Goal: Task Accomplishment & Management: Manage account settings

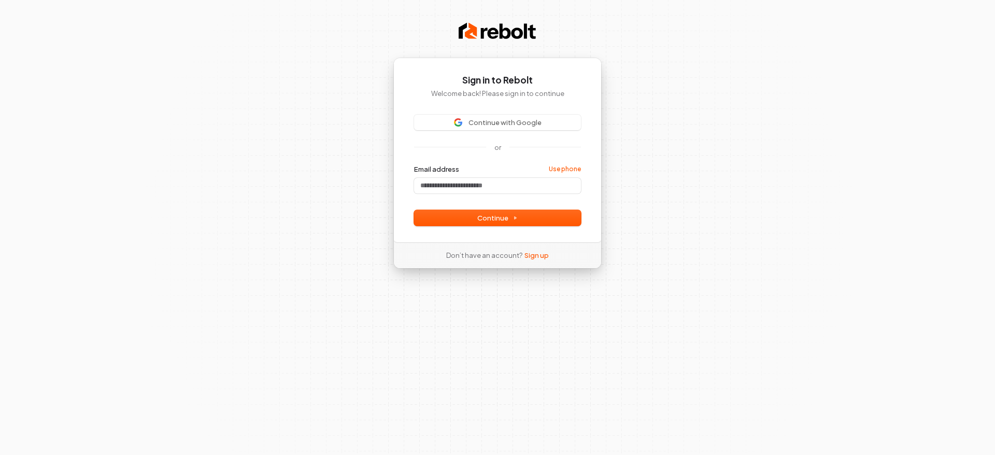
click at [535, 138] on div "Continue with Google or Email address Use phone Password Continue" at bounding box center [497, 170] width 167 height 111
click at [535, 122] on span "Continue with Google" at bounding box center [505, 122] width 73 height 9
click at [458, 124] on img at bounding box center [458, 122] width 8 height 8
click at [524, 130] on button "Continue with Google" at bounding box center [497, 123] width 167 height 16
